Goal: Find specific page/section: Find specific page/section

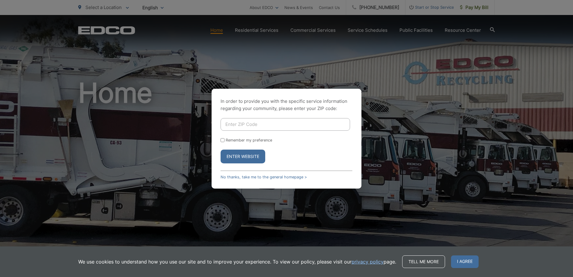
click at [272, 124] on input "Enter ZIP Code" at bounding box center [286, 124] width 130 height 13
type input "92020"
click at [246, 155] on button "Enter Website" at bounding box center [243, 157] width 45 height 14
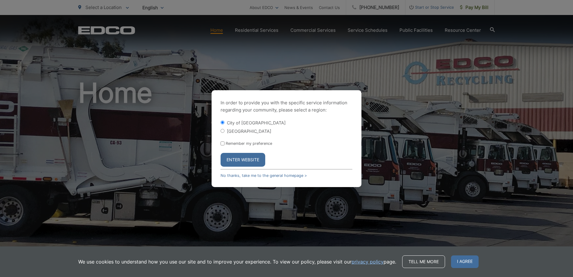
click at [247, 130] on label "[GEOGRAPHIC_DATA]" at bounding box center [249, 131] width 44 height 5
click at [225, 130] on input "[GEOGRAPHIC_DATA]" at bounding box center [223, 131] width 4 height 4
radio input "true"
click at [248, 157] on button "Enter Website" at bounding box center [243, 160] width 45 height 14
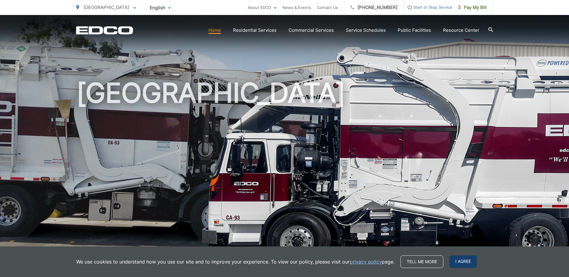
click at [464, 264] on span "I agree" at bounding box center [463, 261] width 28 height 13
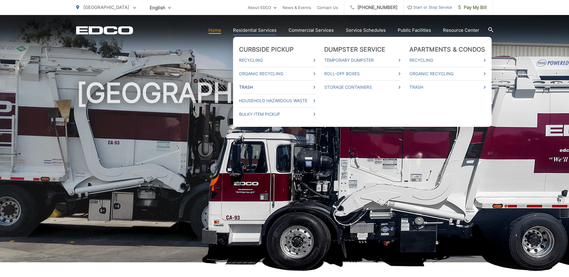
click at [291, 88] on link "Trash" at bounding box center [277, 87] width 76 height 7
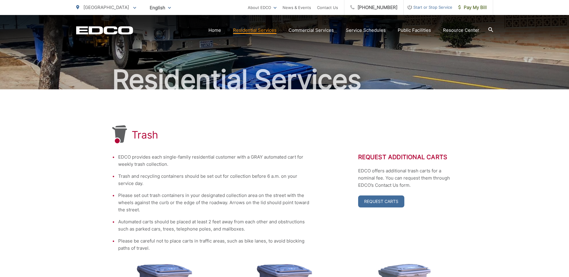
scroll to position [90, 0]
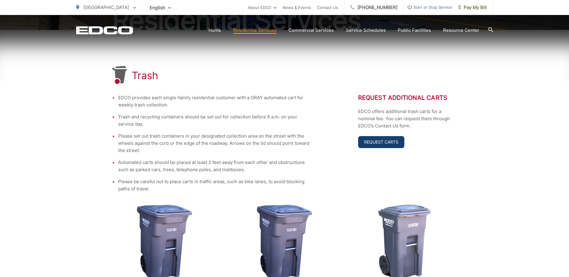
click at [383, 143] on link "Request Carts" at bounding box center [381, 142] width 46 height 12
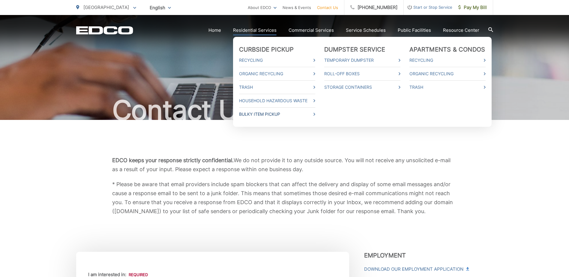
click at [258, 113] on link "Bulky Item Pickup" at bounding box center [277, 114] width 76 height 7
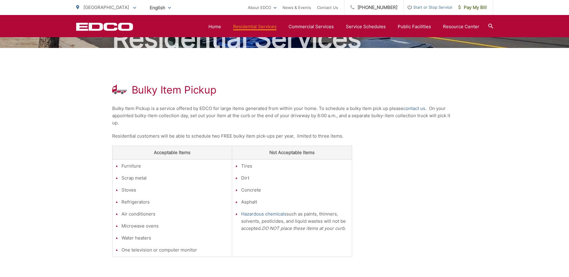
scroll to position [67, 0]
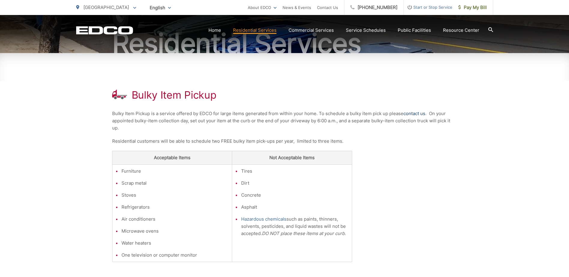
click at [412, 113] on link "contact us" at bounding box center [414, 113] width 22 height 7
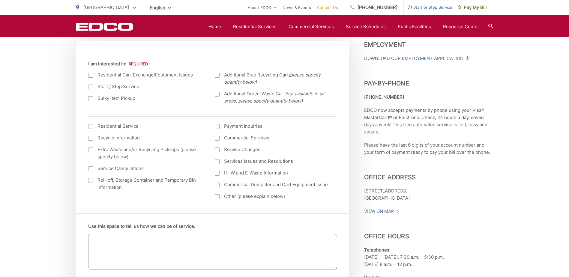
scroll to position [240, 0]
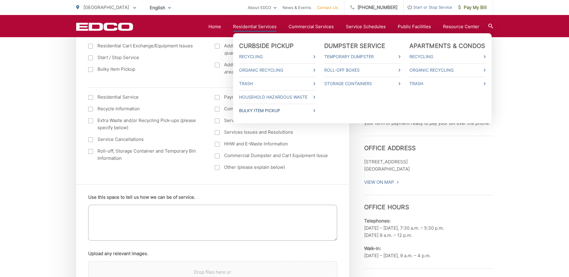
click at [258, 110] on link "Bulky Item Pickup" at bounding box center [277, 110] width 76 height 7
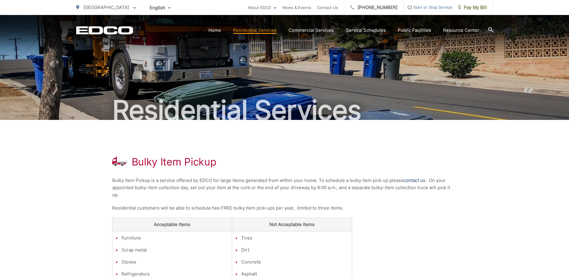
click at [420, 179] on link "contact us" at bounding box center [414, 180] width 22 height 7
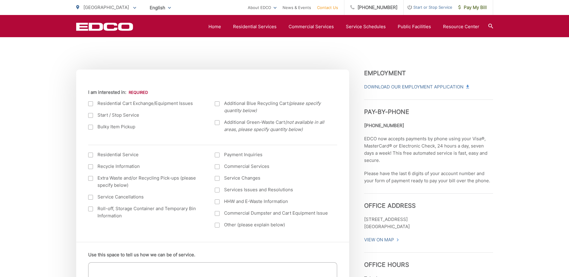
scroll to position [180, 0]
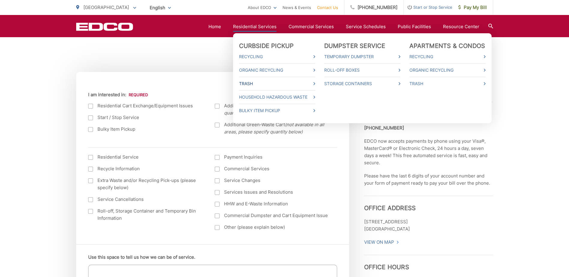
click at [251, 82] on link "Trash" at bounding box center [277, 83] width 76 height 7
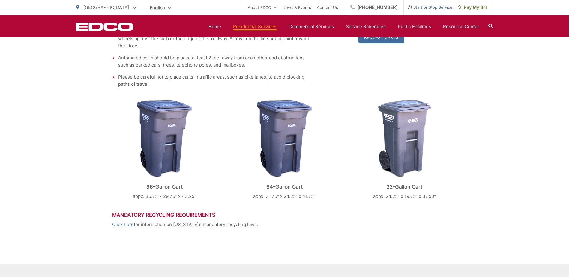
scroll to position [123, 0]
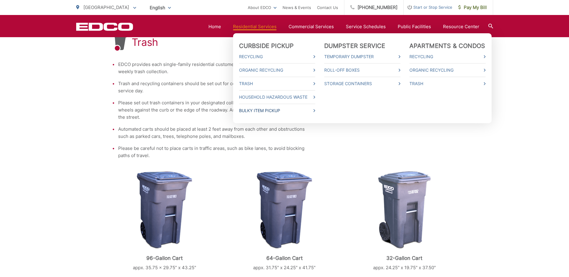
click at [266, 112] on link "Bulky Item Pickup" at bounding box center [277, 110] width 76 height 7
